Goal: Transaction & Acquisition: Purchase product/service

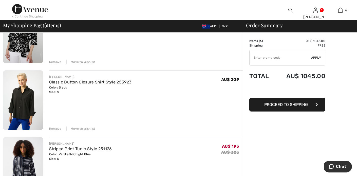
scroll to position [70, 0]
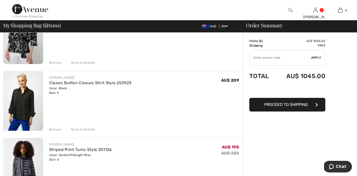
click at [53, 130] on div "Remove" at bounding box center [55, 129] width 12 height 5
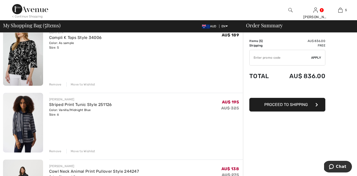
scroll to position [50, 0]
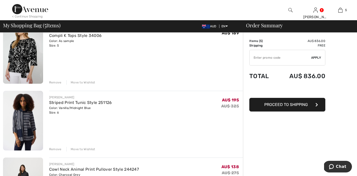
click at [54, 147] on div "Remove" at bounding box center [55, 149] width 12 height 5
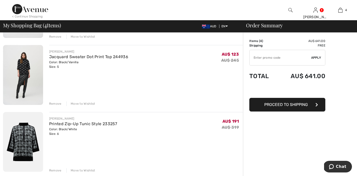
scroll to position [169, 0]
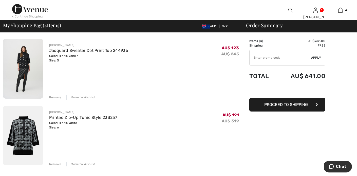
click at [53, 164] on div "Remove" at bounding box center [55, 164] width 12 height 5
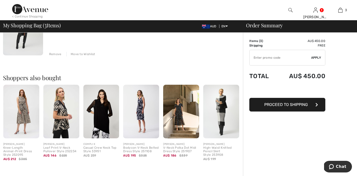
scroll to position [216, 0]
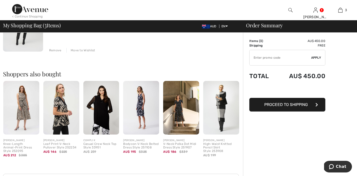
click at [92, 127] on img at bounding box center [101, 108] width 36 height 54
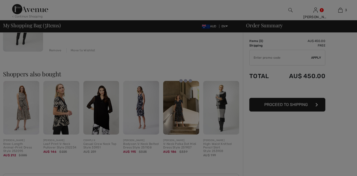
scroll to position [0, 0]
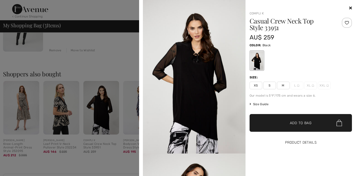
click at [266, 141] on button "Product Details" at bounding box center [300, 143] width 102 height 18
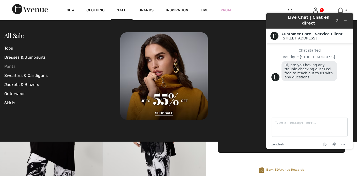
click at [11, 66] on link "Pants" at bounding box center [62, 66] width 116 height 9
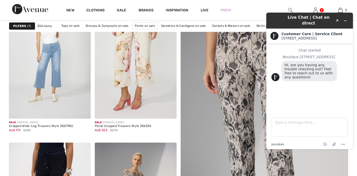
scroll to position [80, 0]
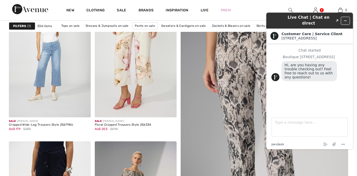
click at [345, 19] on icon "Minimize widget" at bounding box center [345, 21] width 4 height 4
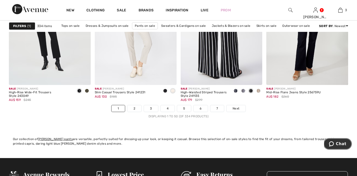
scroll to position [2191, 0]
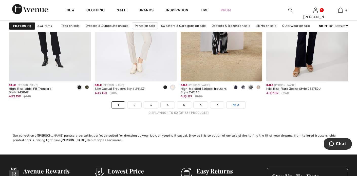
click at [233, 104] on span "Next" at bounding box center [235, 105] width 7 height 5
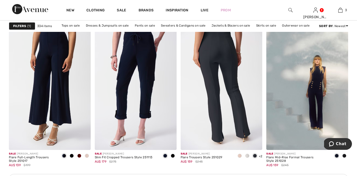
scroll to position [1626, 0]
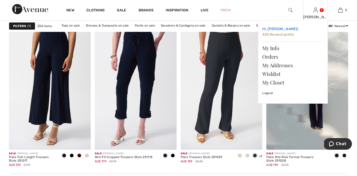
click at [280, 33] on span "325 Reward points" at bounding box center [278, 34] width 32 height 4
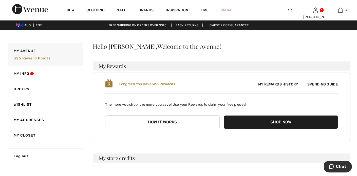
click at [151, 124] on button "How it works" at bounding box center [162, 122] width 114 height 14
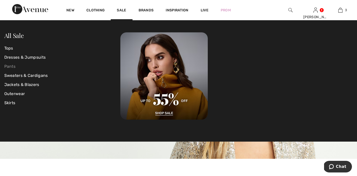
click at [11, 68] on link "Pants" at bounding box center [62, 66] width 116 height 9
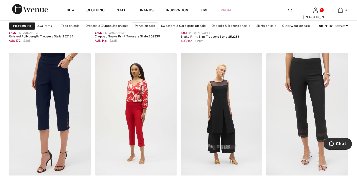
scroll to position [315, 0]
